Goal: Task Accomplishment & Management: Use online tool/utility

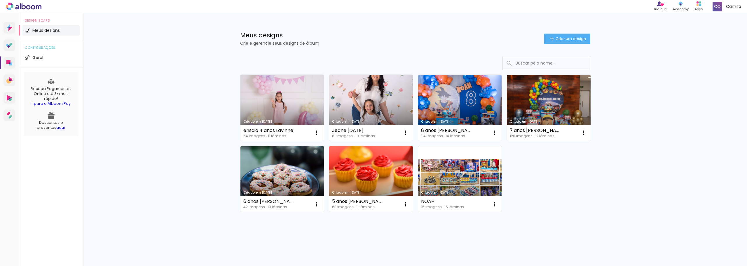
click at [577, 191] on div "Criado em 06/09/25 ensaio 4 anos Lavinne 64 imagens ∙ 11 lâminas Abrir Fazer um…" at bounding box center [416, 143] width 356 height 142
click at [267, 100] on link "Criado em [DATE]" at bounding box center [283, 108] width 84 height 66
click at [377, 115] on link "Criado em [DATE]" at bounding box center [371, 108] width 84 height 66
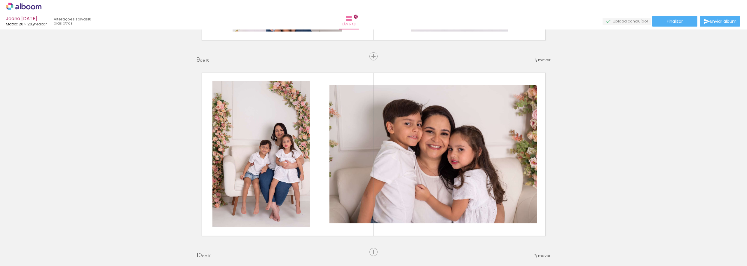
scroll to position [1547, 0]
